Goal: Navigation & Orientation: Find specific page/section

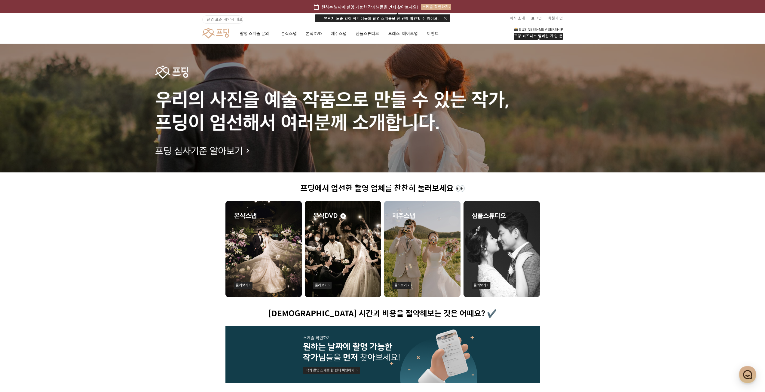
click at [369, 17] on div "연락처 노출 없이 작가님들의 촬영 스케줄을 한 번에 확인할 수 있어요." at bounding box center [382, 18] width 135 height 8
click at [223, 36] on link at bounding box center [215, 33] width 26 height 11
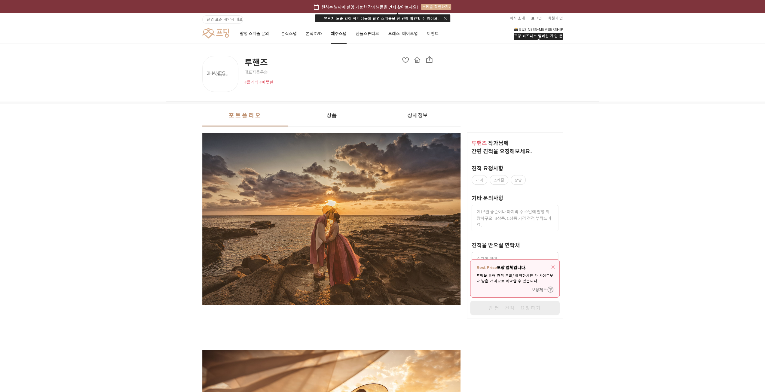
drag, startPoint x: 414, startPoint y: 38, endPoint x: 420, endPoint y: 37, distance: 6.1
click at [414, 38] on link "드레스·메이크업" at bounding box center [403, 33] width 30 height 20
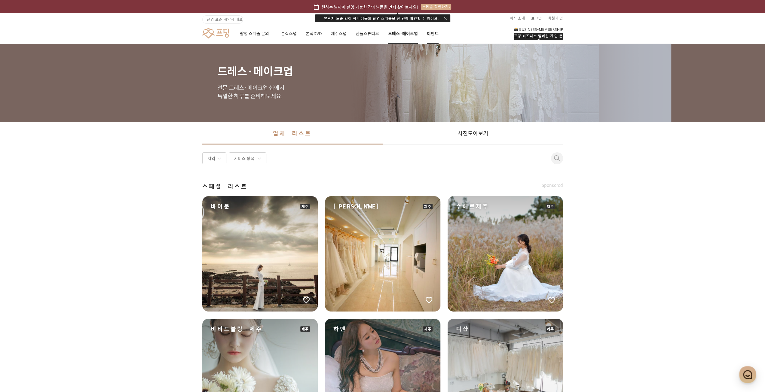
click at [429, 34] on link "이벤트" at bounding box center [433, 33] width 12 height 20
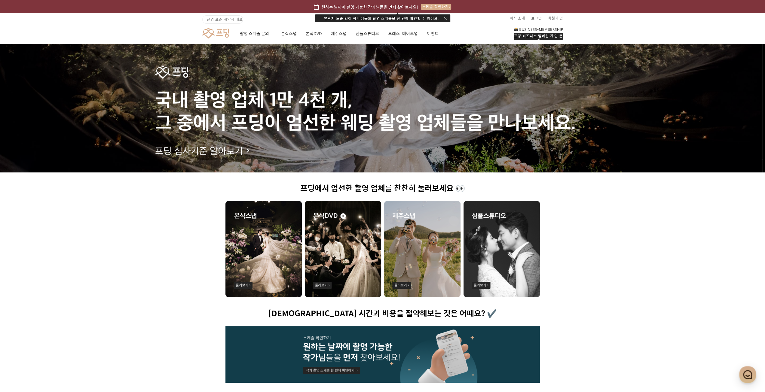
click at [380, 17] on div "연락처 노출 없이 작가님들의 촬영 스케줄을 한 번에 확인할 수 있어요." at bounding box center [382, 18] width 135 height 8
click at [377, 18] on div "연락처 노출 없이 작가님들의 촬영 스케줄을 한 번에 확인할 수 있어요." at bounding box center [382, 18] width 135 height 8
drag, startPoint x: 398, startPoint y: 17, endPoint x: 434, endPoint y: 17, distance: 36.7
click at [404, 17] on div "연락처 노출 없이 작가님들의 촬영 스케줄을 한 번에 확인할 수 있어요." at bounding box center [382, 18] width 135 height 8
click at [434, 17] on div "연락처 노출 없이 작가님들의 촬영 스케줄을 한 번에 확인할 수 있어요." at bounding box center [382, 18] width 135 height 8
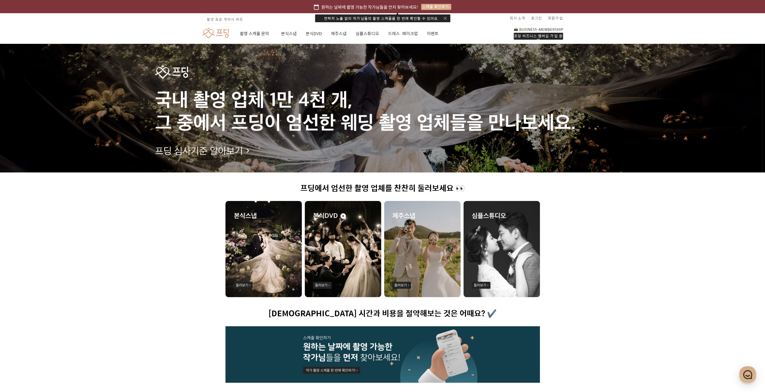
click at [445, 17] on button "button" at bounding box center [445, 18] width 3 height 3
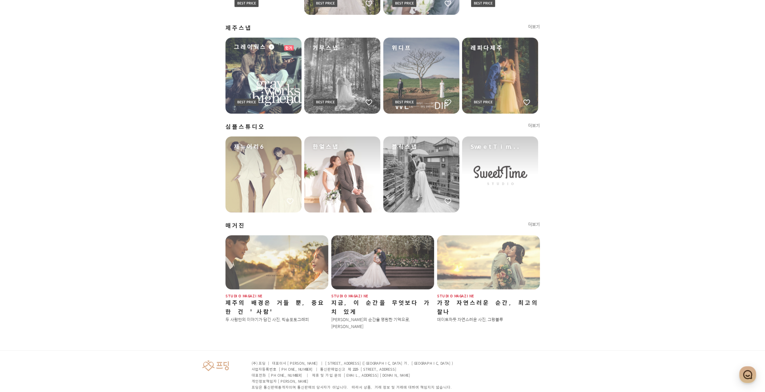
scroll to position [598, 0]
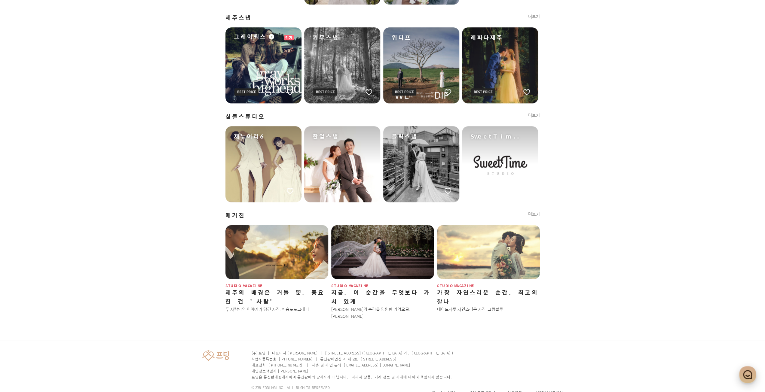
click at [749, 378] on icon "button" at bounding box center [748, 375] width 11 height 11
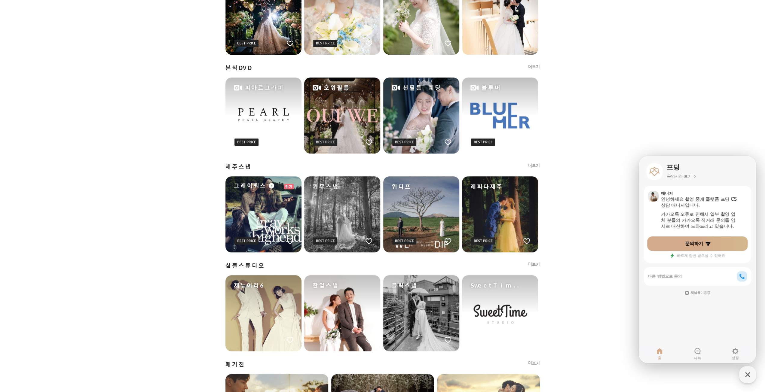
scroll to position [0, 0]
